Goal: Communication & Community: Connect with others

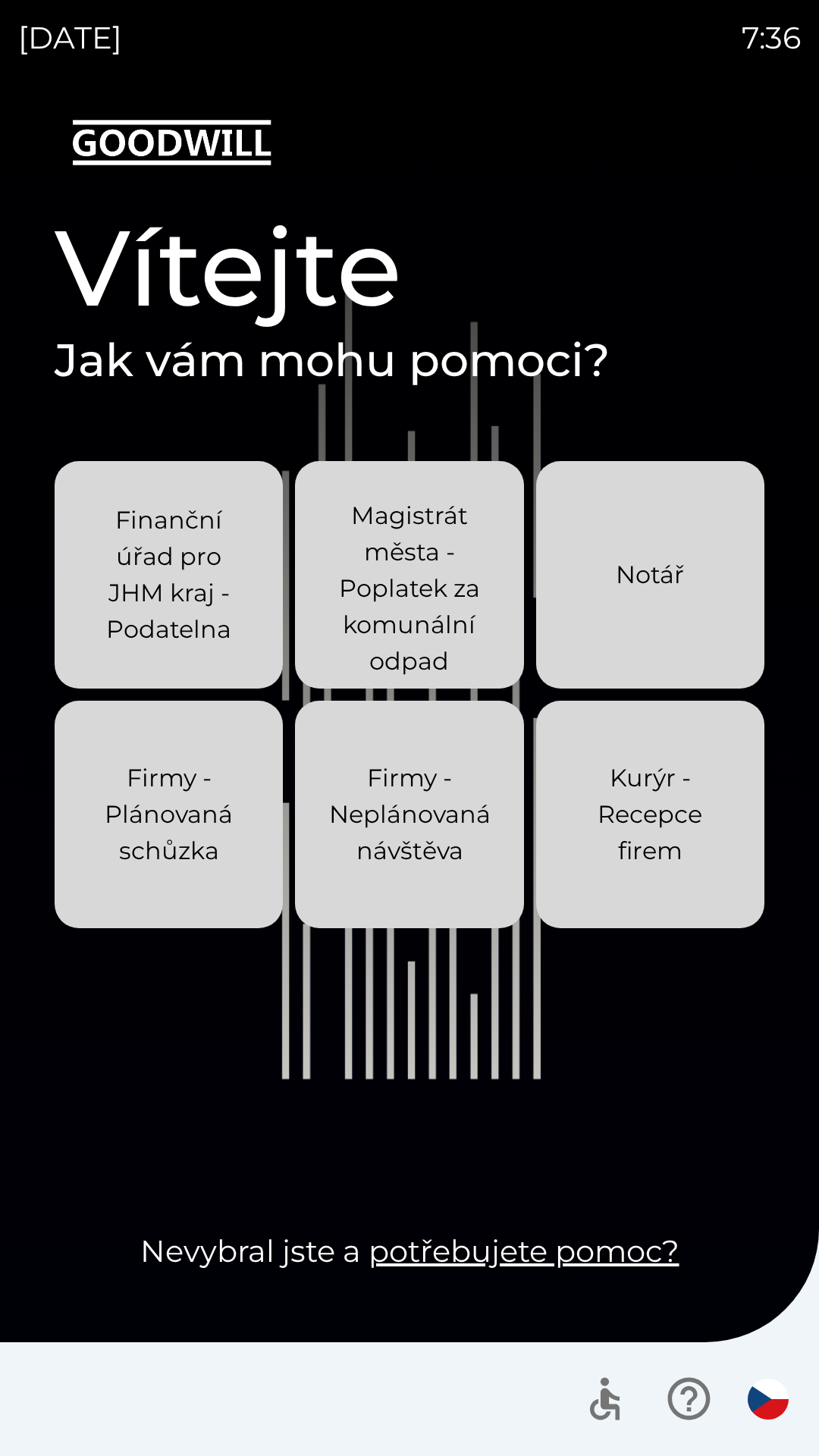
click at [680, 626] on p "Kurýr - Recepce firem" at bounding box center [651, 815] width 155 height 110
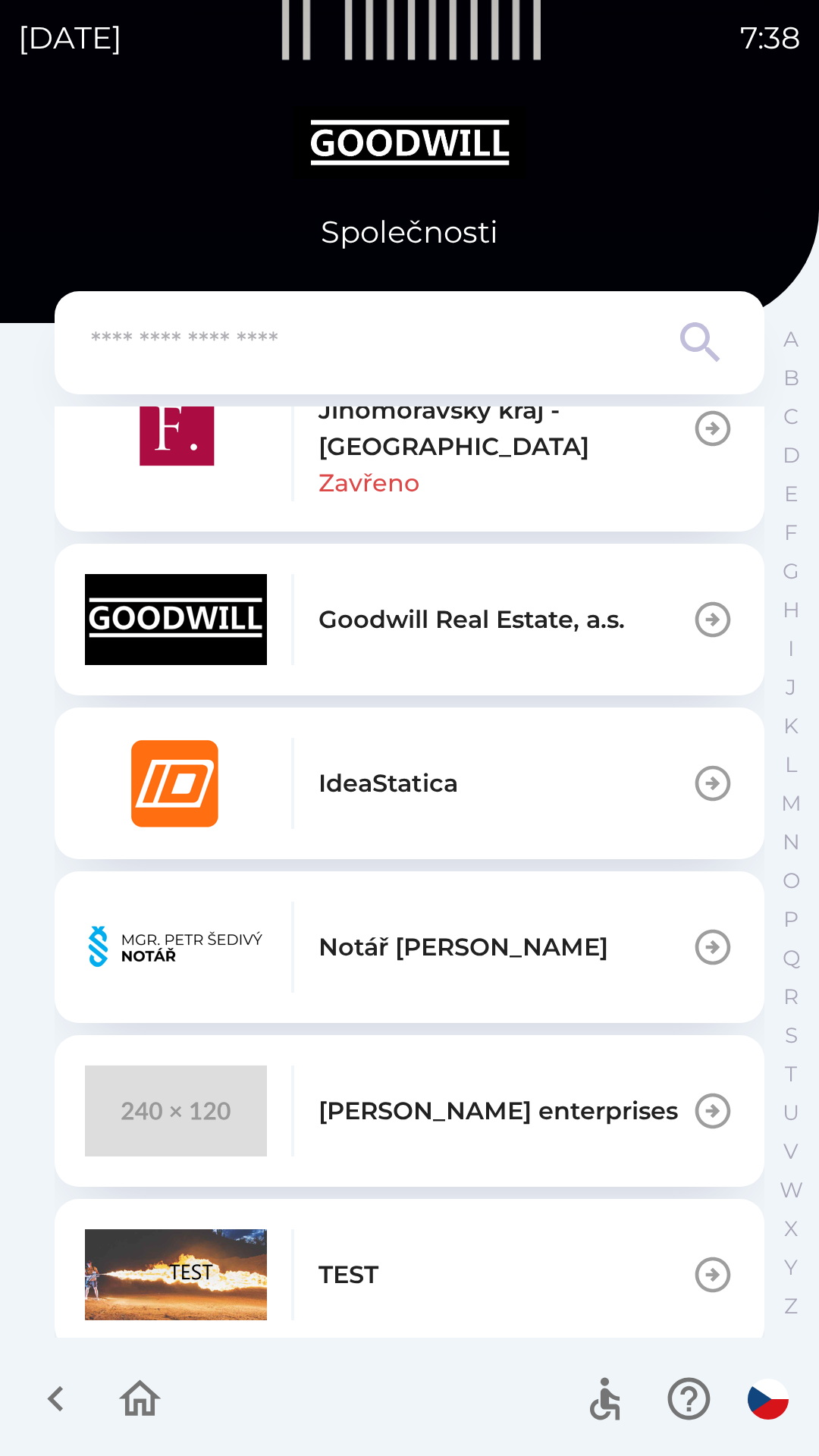
scroll to position [759, 0]
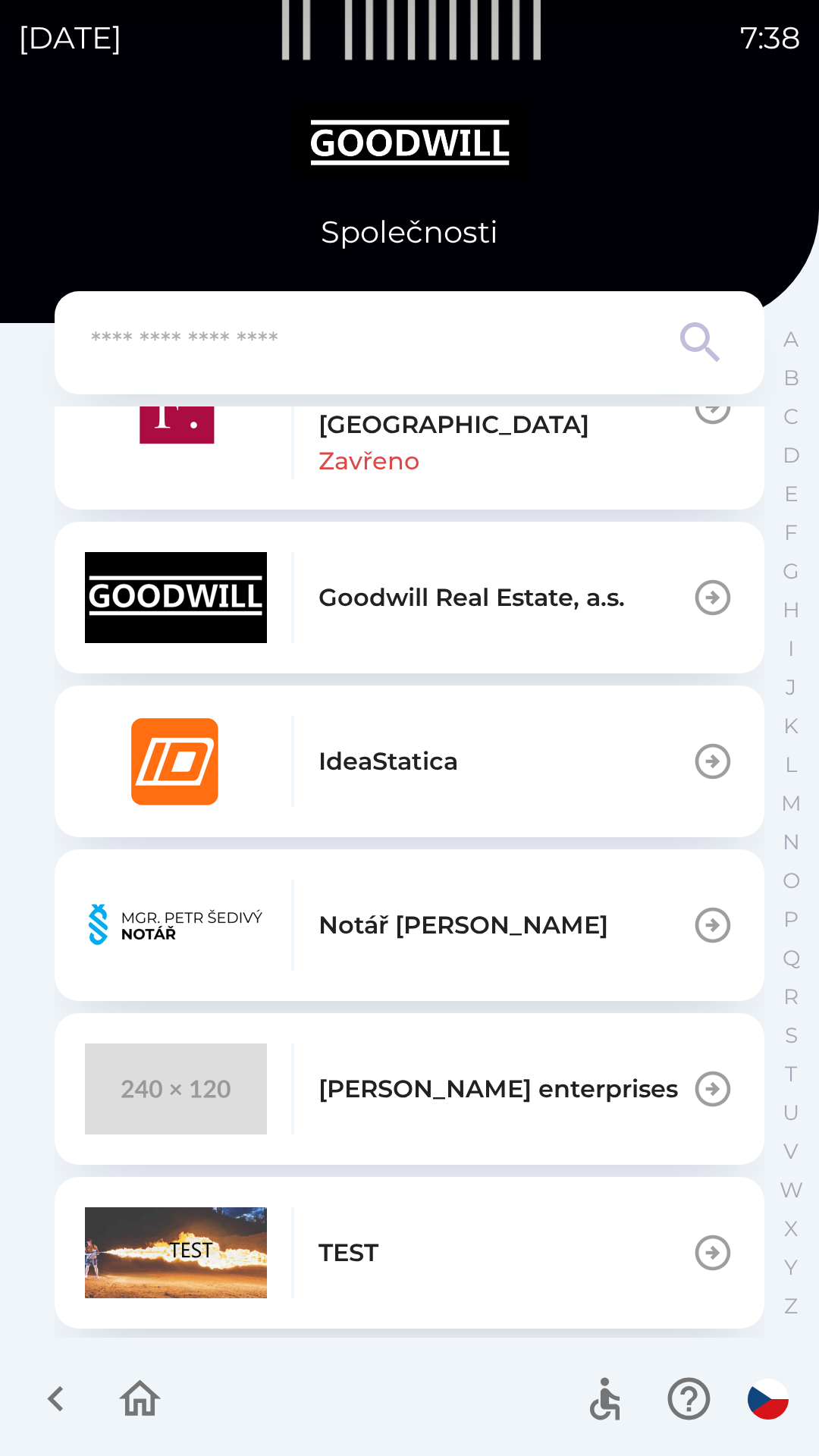
click at [456, 626] on p "[PERSON_NAME] enterprises" at bounding box center [498, 1089] width 359 height 37
click at [428, 626] on p "[PERSON_NAME] enterprises" at bounding box center [498, 1089] width 359 height 37
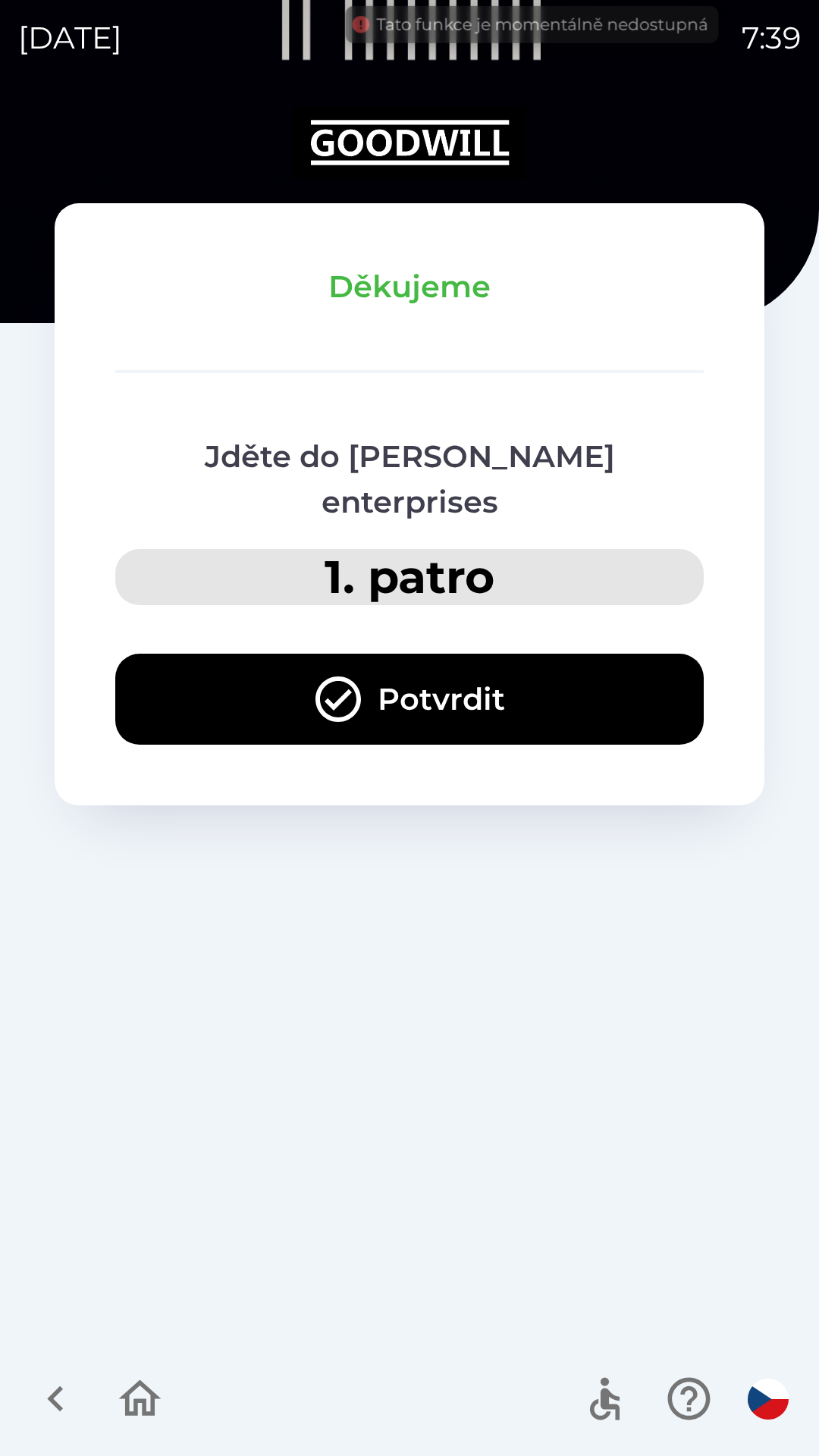
click at [145, 626] on icon "button" at bounding box center [140, 1398] width 42 height 37
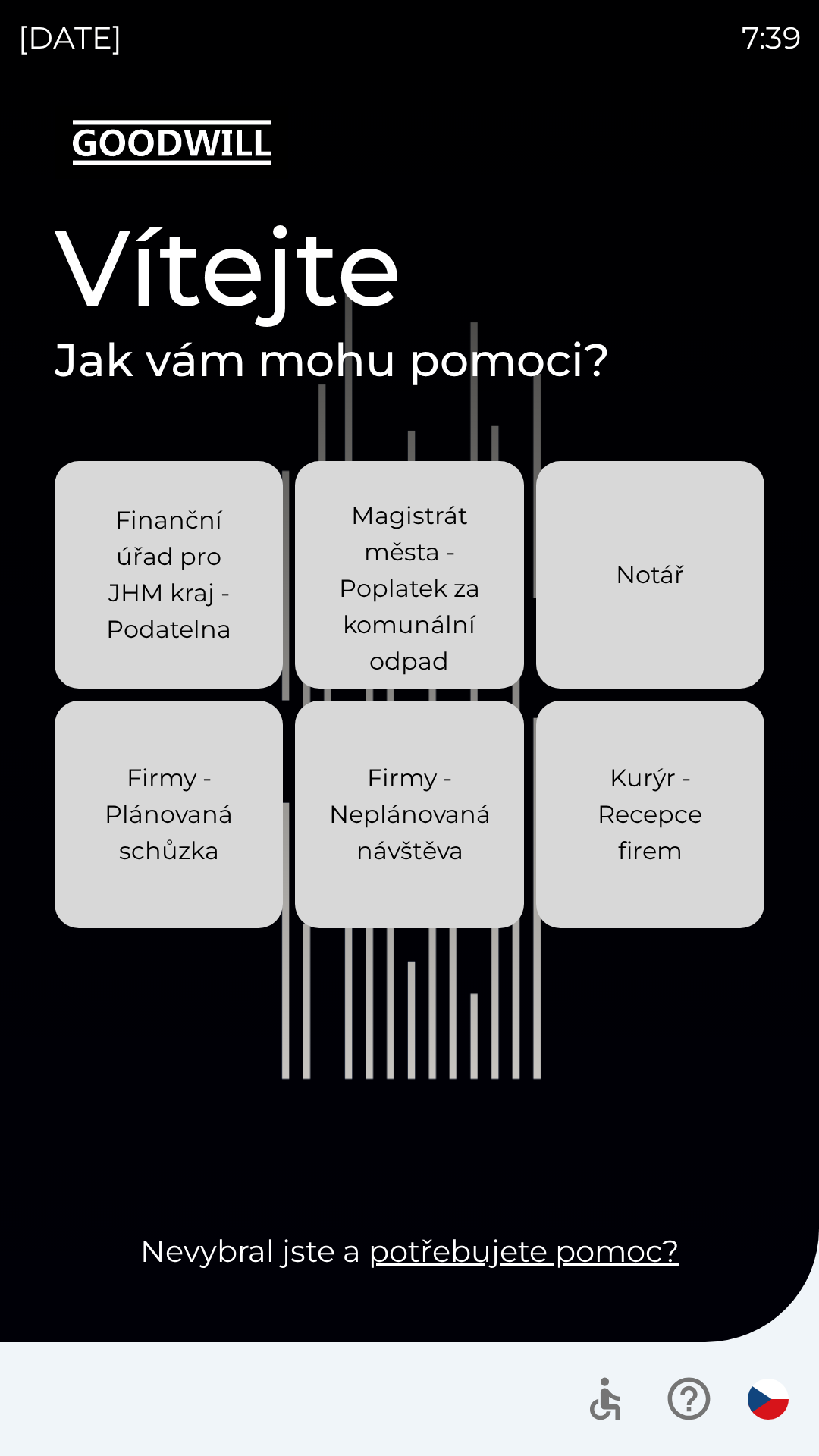
click at [638, 626] on p "Kurýr - Recepce firem" at bounding box center [651, 815] width 155 height 110
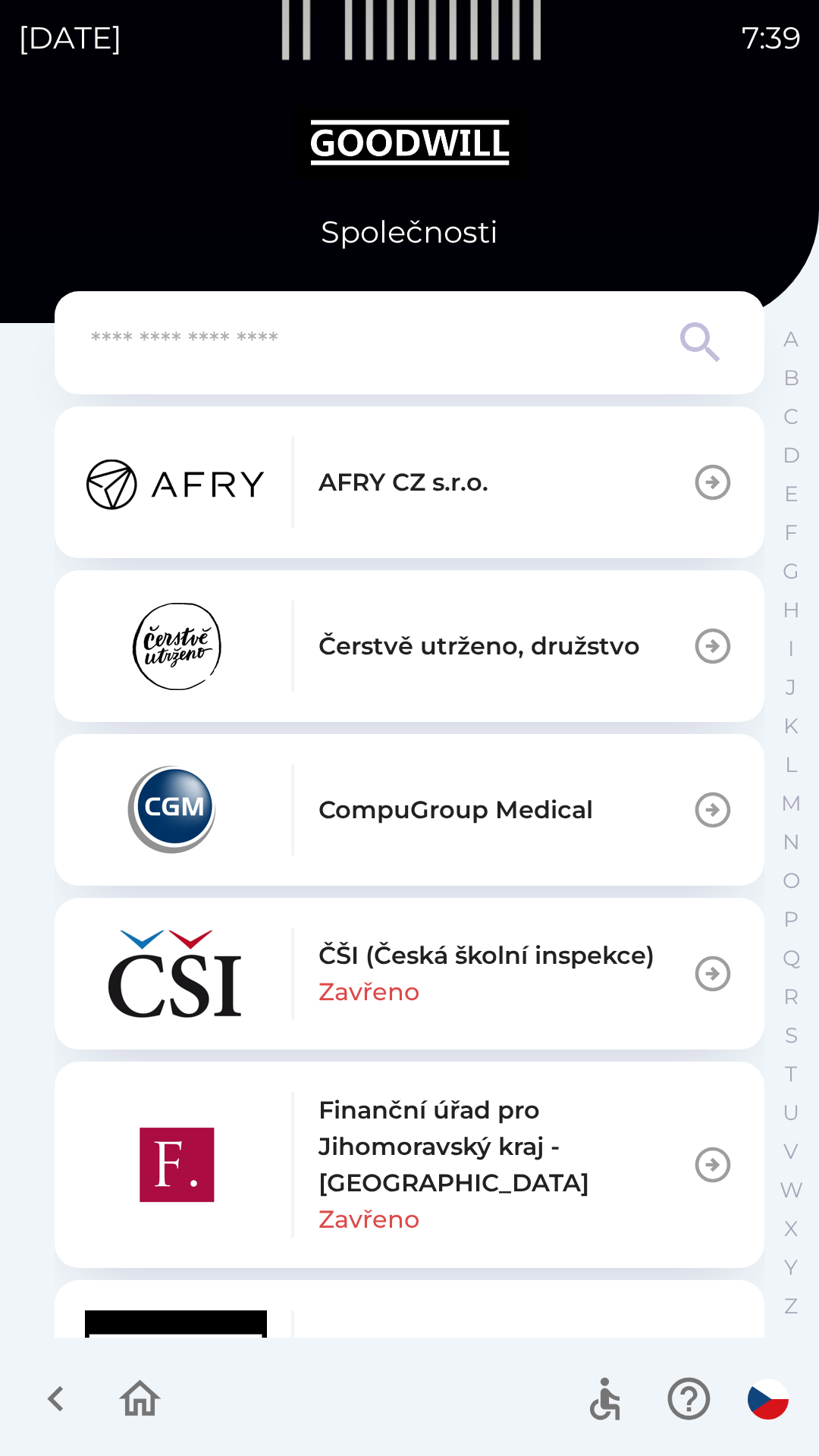
click at [466, 626] on p "CompuGroup Medical" at bounding box center [456, 810] width 274 height 37
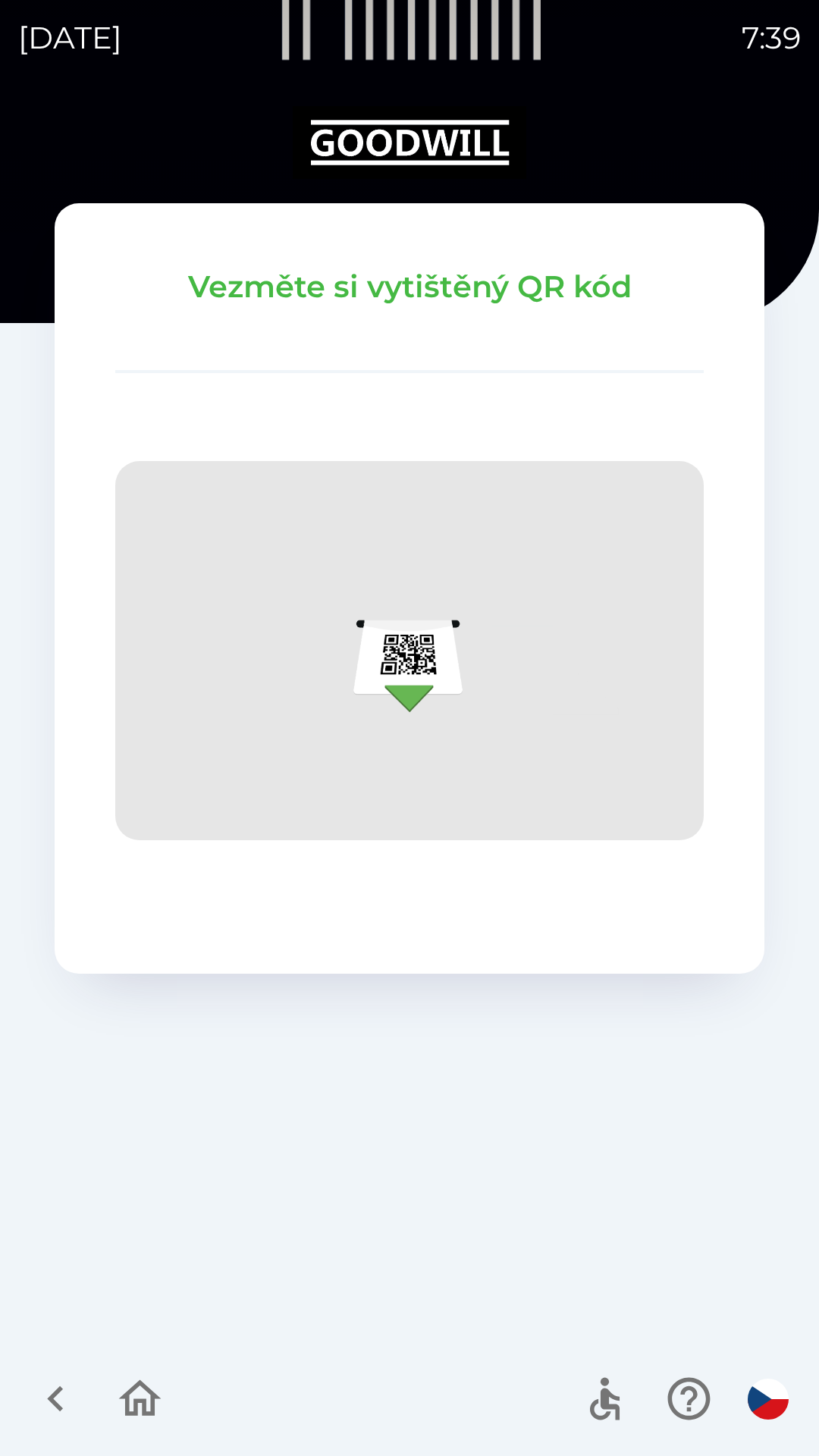
click at [123, 626] on icon "button" at bounding box center [140, 1399] width 51 height 51
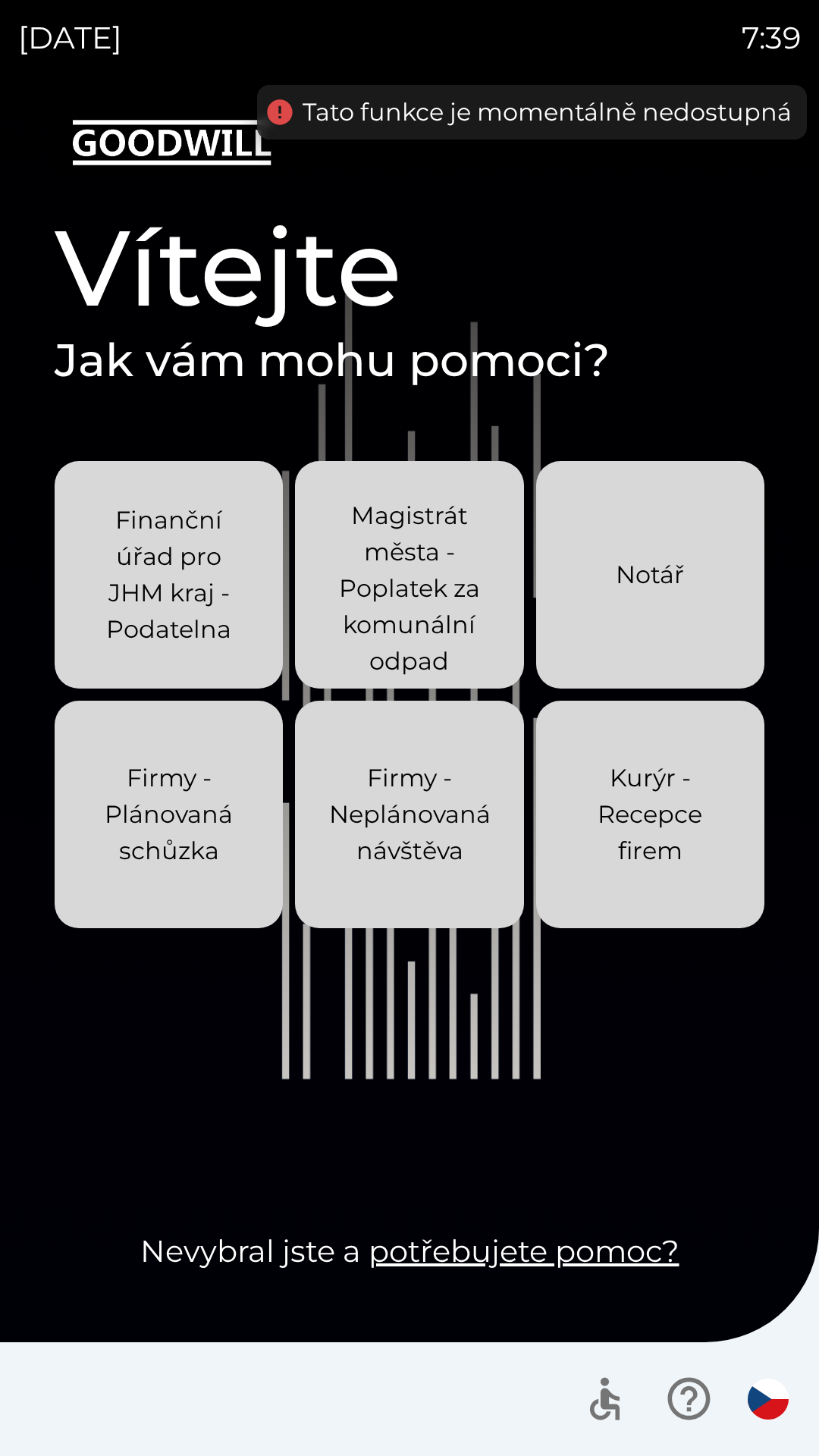
click at [650, 626] on p "Kurýr - Recepce firem" at bounding box center [651, 815] width 155 height 110
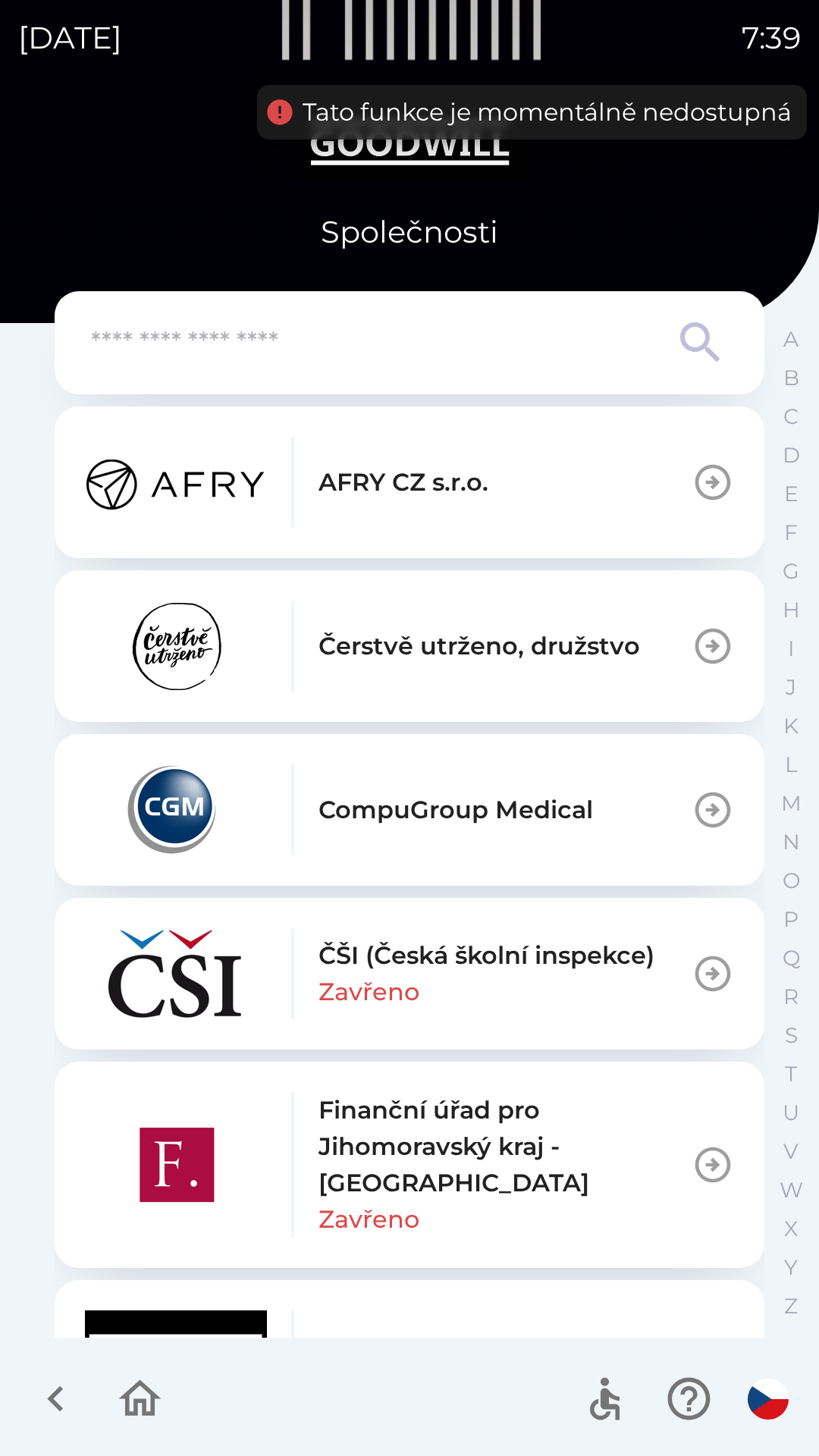
click at [428, 626] on p "Finanční úřad pro Jihomoravský kraj - [GEOGRAPHIC_DATA]" at bounding box center [505, 1147] width 373 height 110
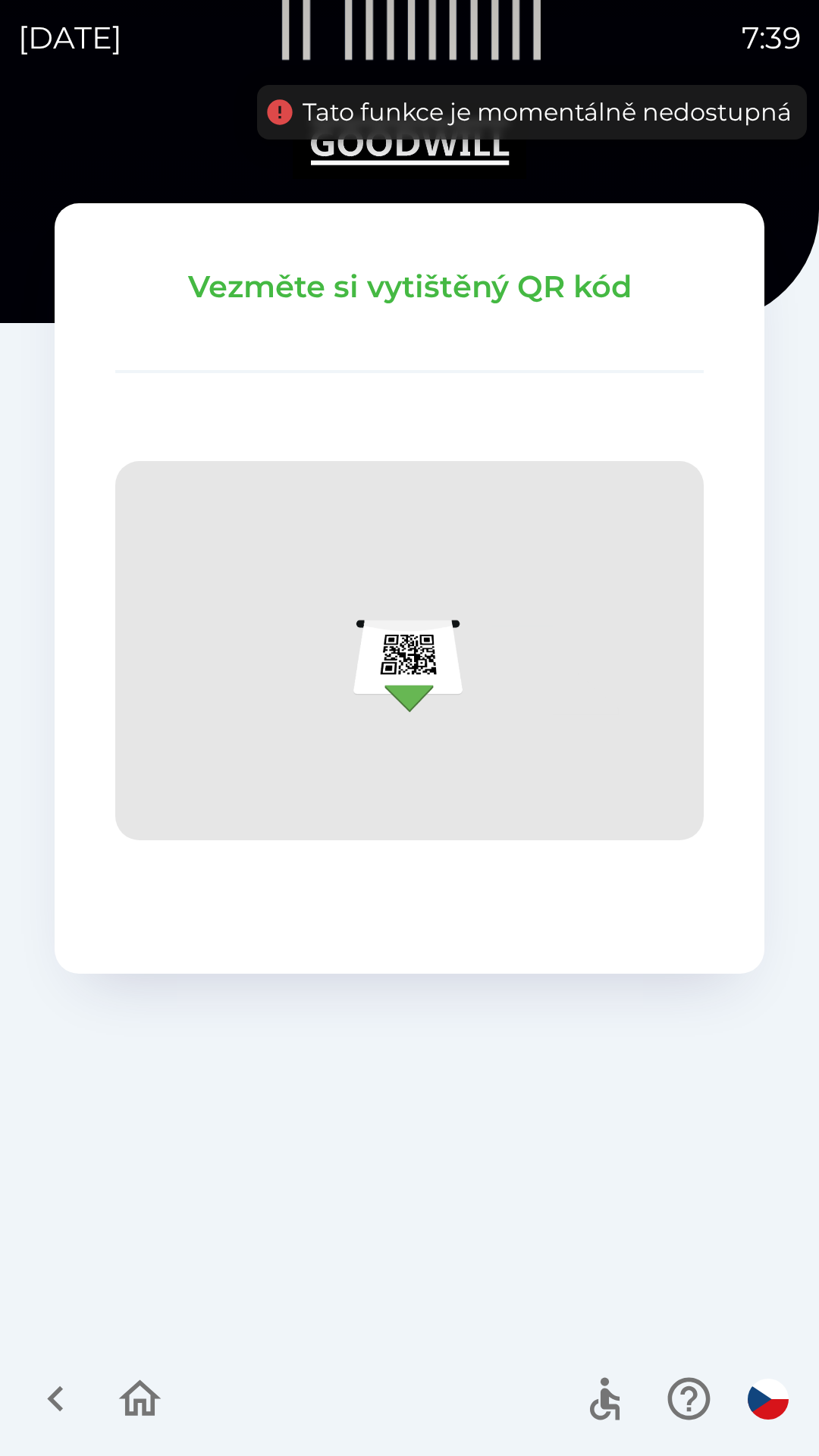
click at [54, 626] on icon "button" at bounding box center [56, 1399] width 51 height 51
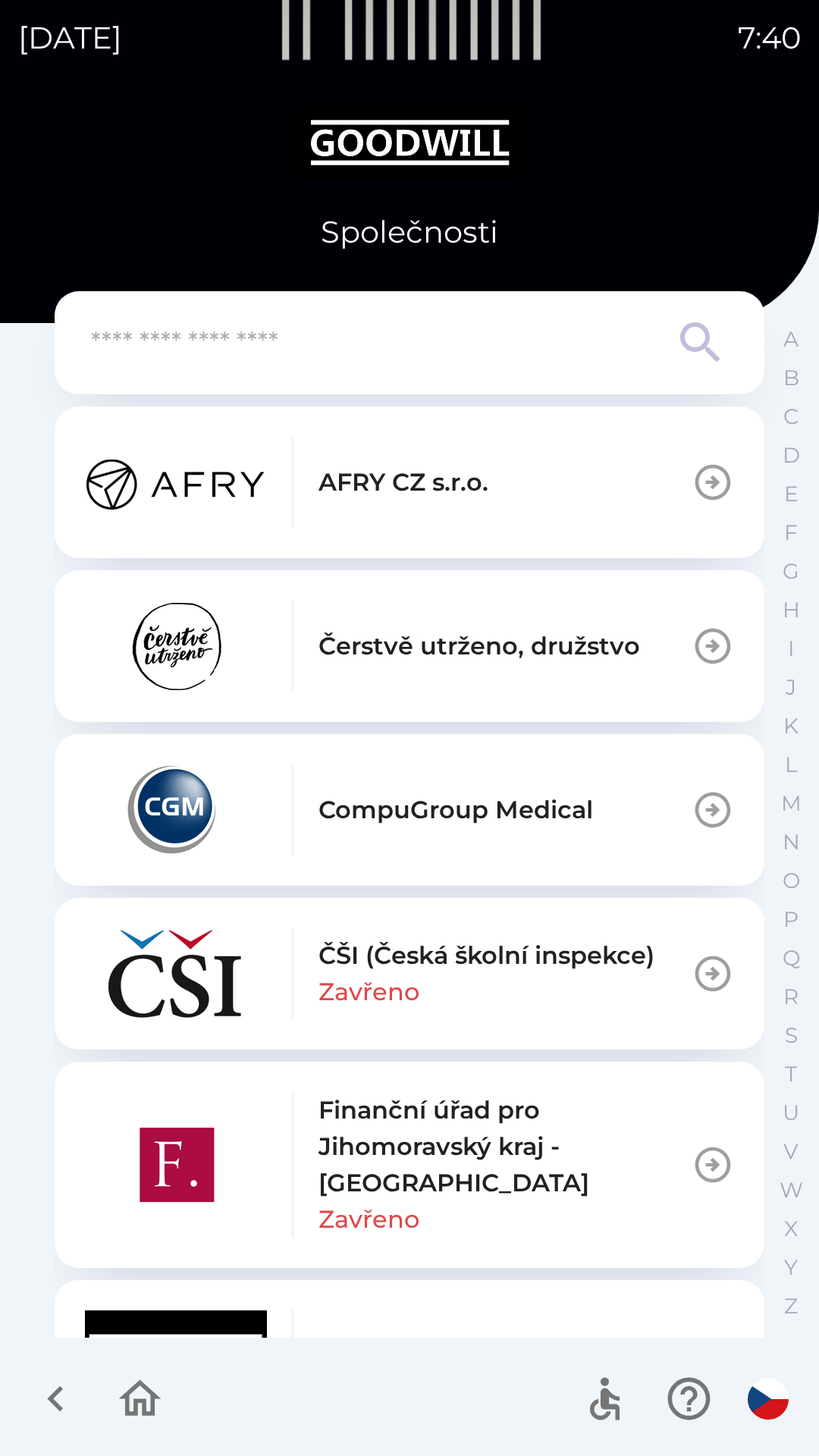
click at [516, 626] on p "CompuGroup Medical" at bounding box center [456, 810] width 274 height 37
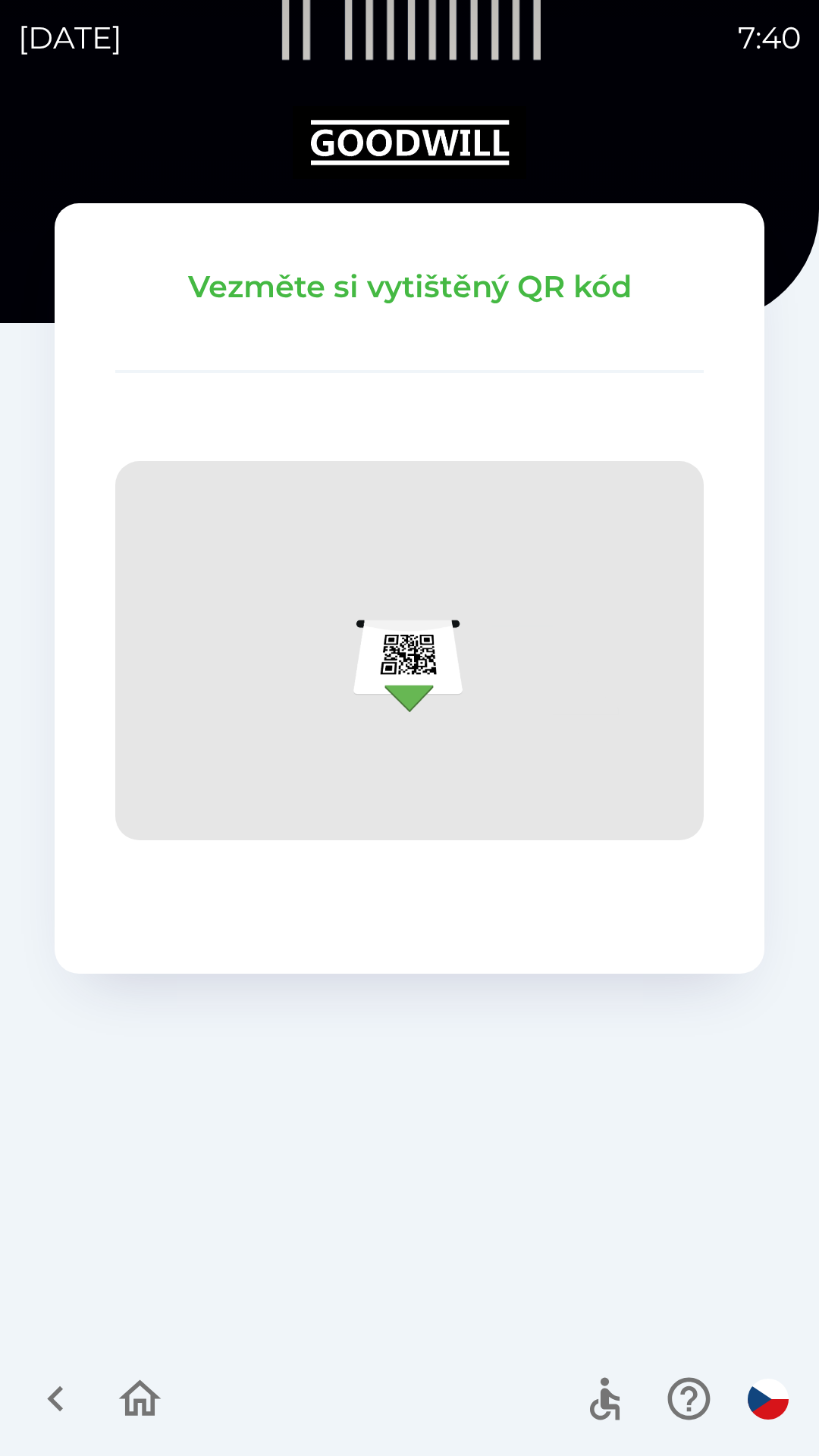
click at [144, 626] on icon "button" at bounding box center [140, 1399] width 51 height 51
